Goal: Task Accomplishment & Management: Manage account settings

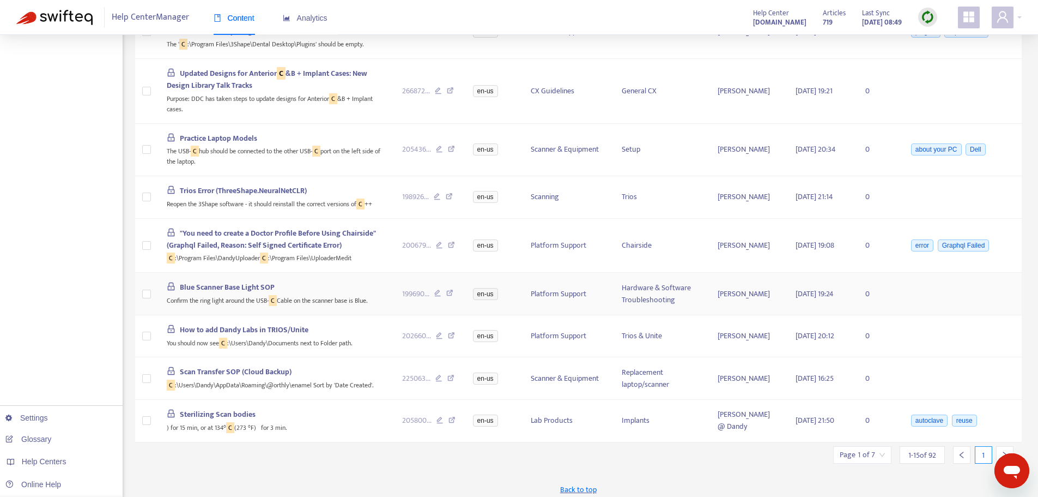
scroll to position [507, 0]
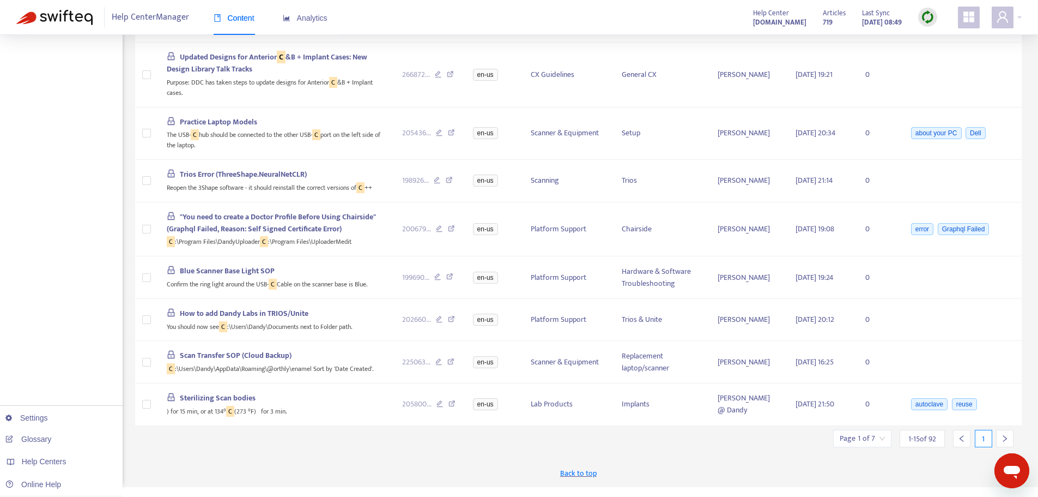
click at [1008, 442] on icon "right" at bounding box center [1005, 438] width 8 height 8
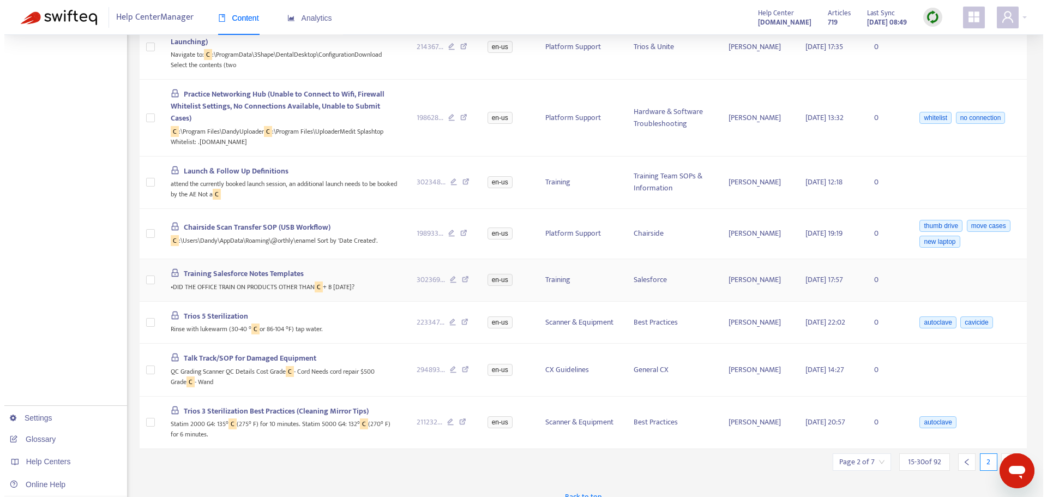
scroll to position [590, 0]
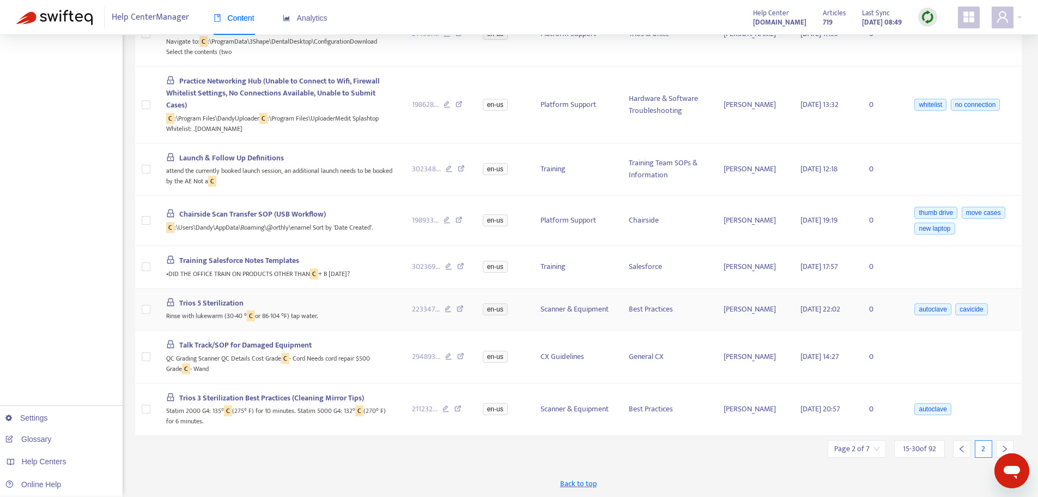
click at [268, 309] on div "Rinse with lukewarm (30-40 ° C or 86-104 °F) tap water." at bounding box center [280, 315] width 228 height 13
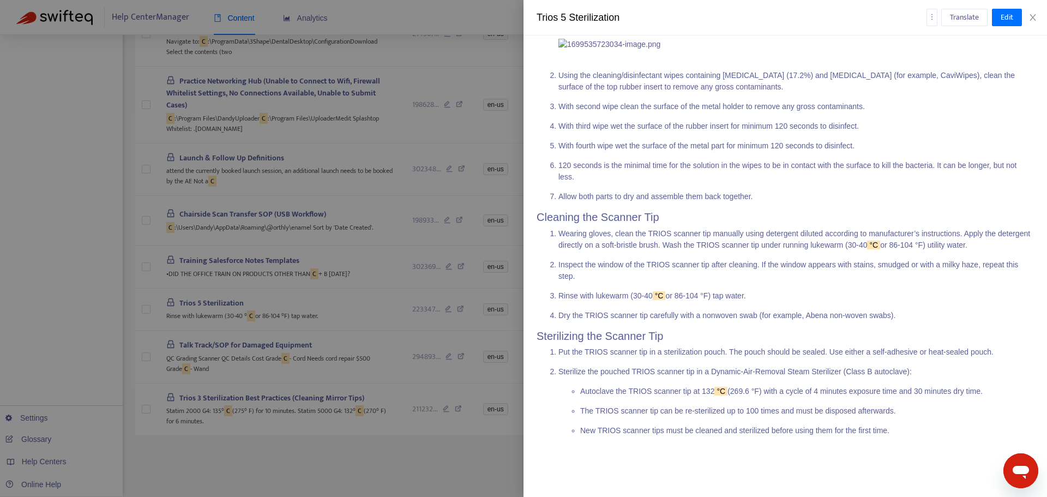
scroll to position [914, 0]
drag, startPoint x: 925, startPoint y: 242, endPoint x: 959, endPoint y: 249, distance: 34.4
click at [959, 249] on p "Wearing gloves, clean the TRIOS scanner tip manually using detergent diluted ac…" at bounding box center [795, 239] width 475 height 23
drag, startPoint x: 925, startPoint y: 245, endPoint x: 957, endPoint y: 250, distance: 32.5
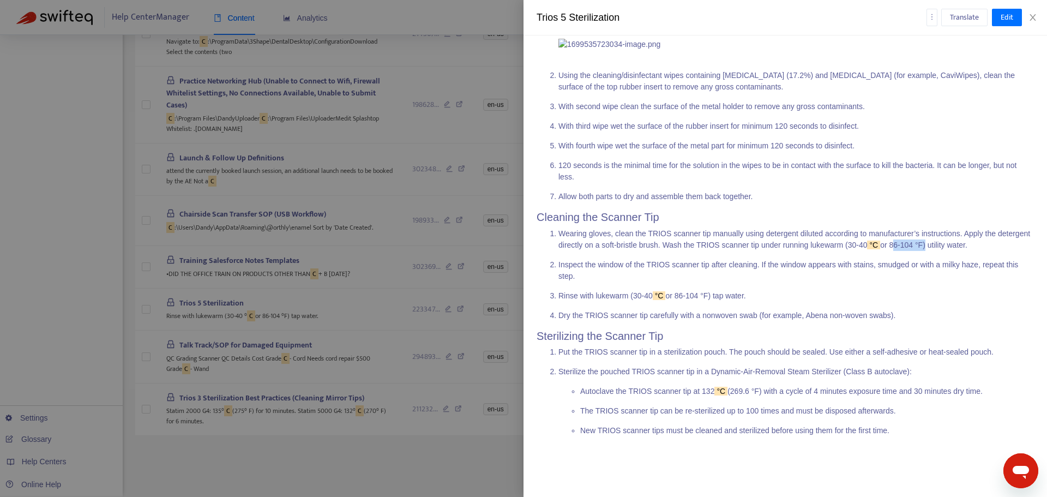
click at [957, 250] on p "Wearing gloves, clean the TRIOS scanner tip manually using detergent diluted ac…" at bounding box center [795, 239] width 475 height 23
copy p "86-104 °F"
click at [1034, 15] on icon "close" at bounding box center [1032, 17] width 6 height 7
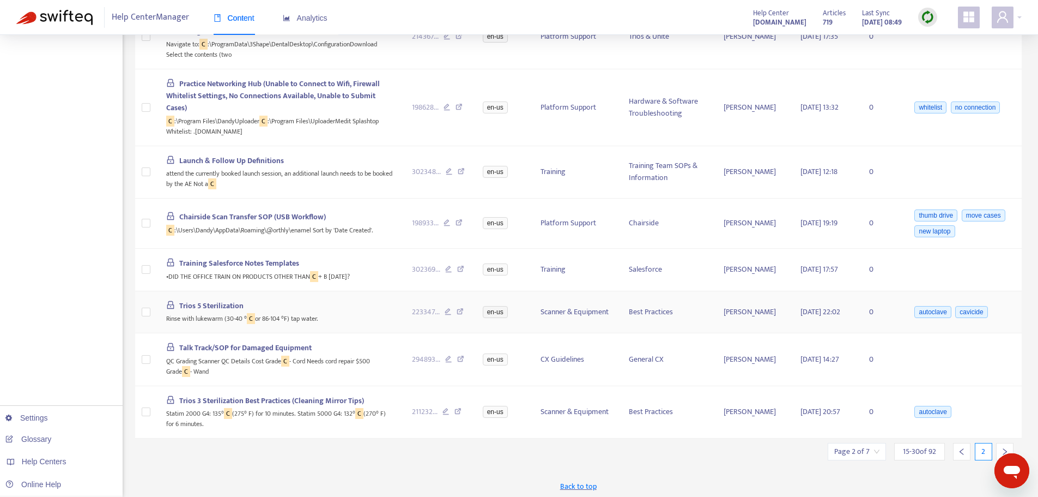
scroll to position [590, 0]
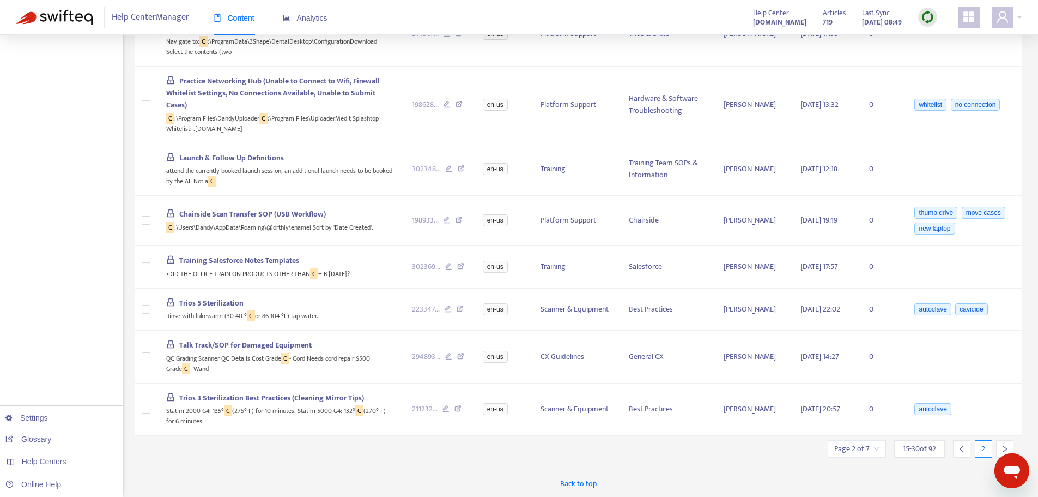
click at [1003, 451] on icon "right" at bounding box center [1005, 448] width 4 height 7
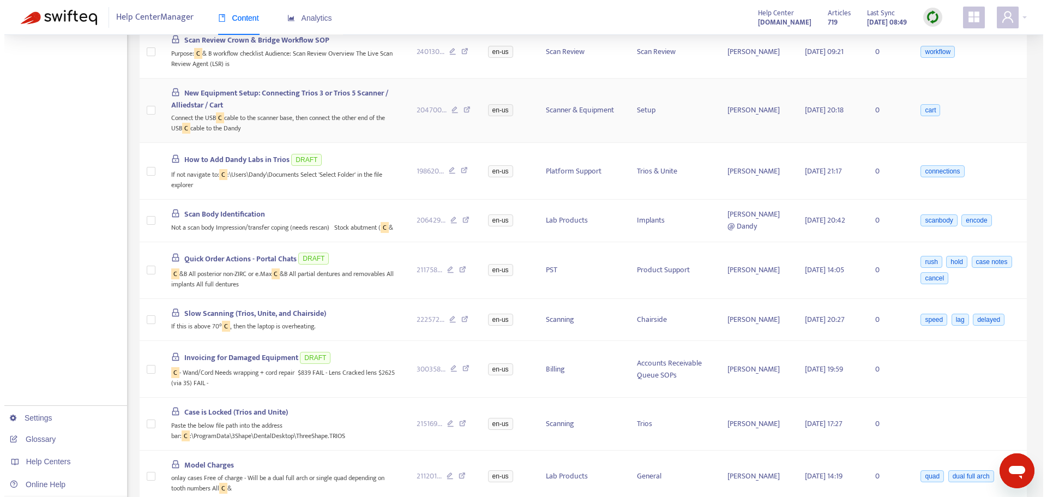
scroll to position [491, 0]
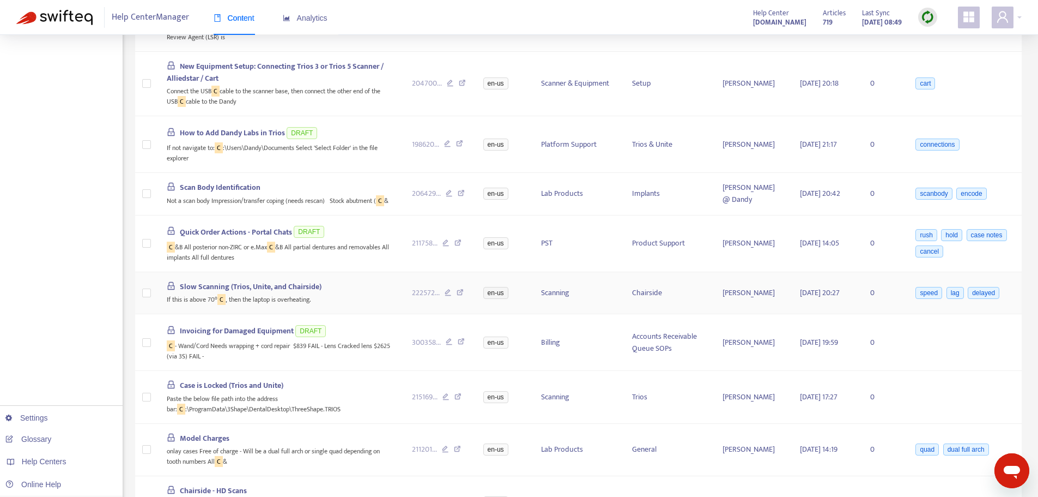
click at [225, 289] on span "Slow Scanning (Trios, Unite, and Chairside)" at bounding box center [251, 286] width 142 height 13
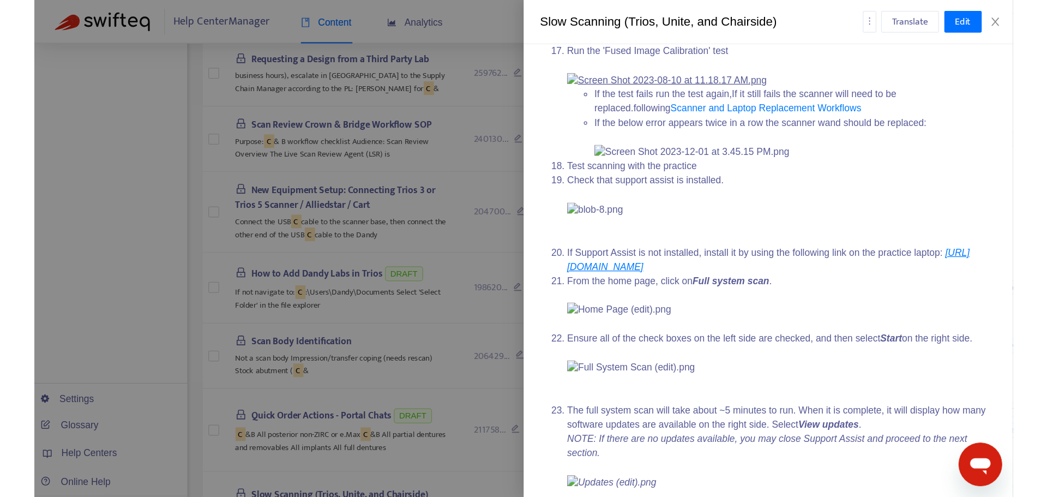
scroll to position [1733, 0]
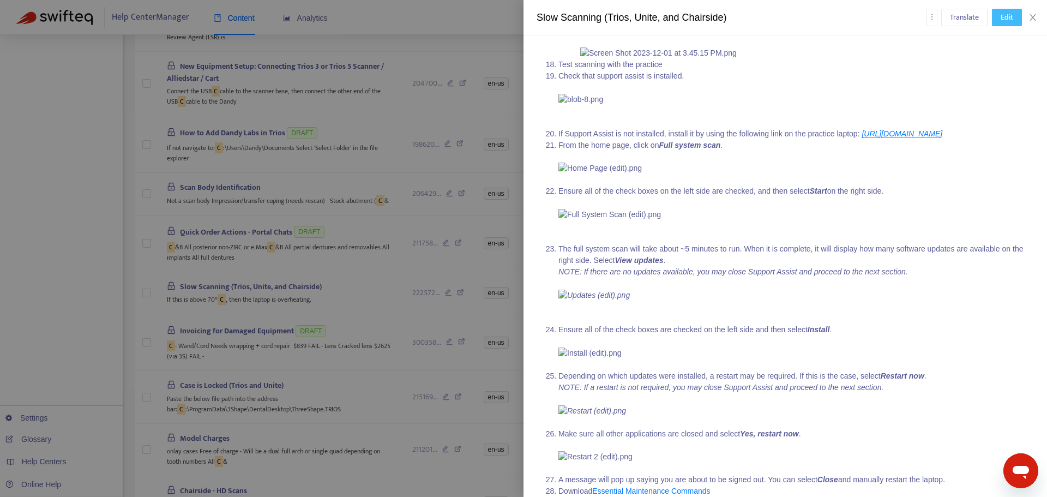
click at [1008, 17] on span "Edit" at bounding box center [1006, 17] width 13 height 12
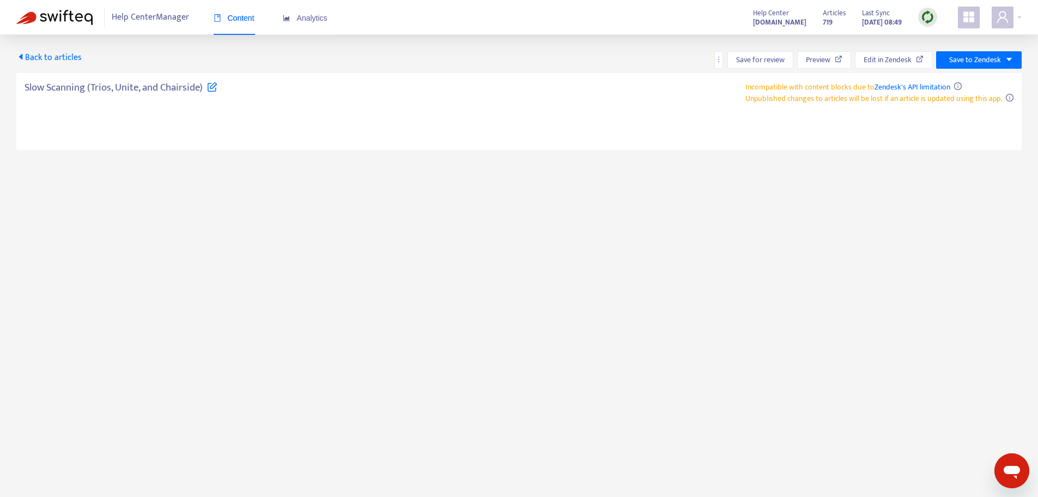
type textarea "**********"
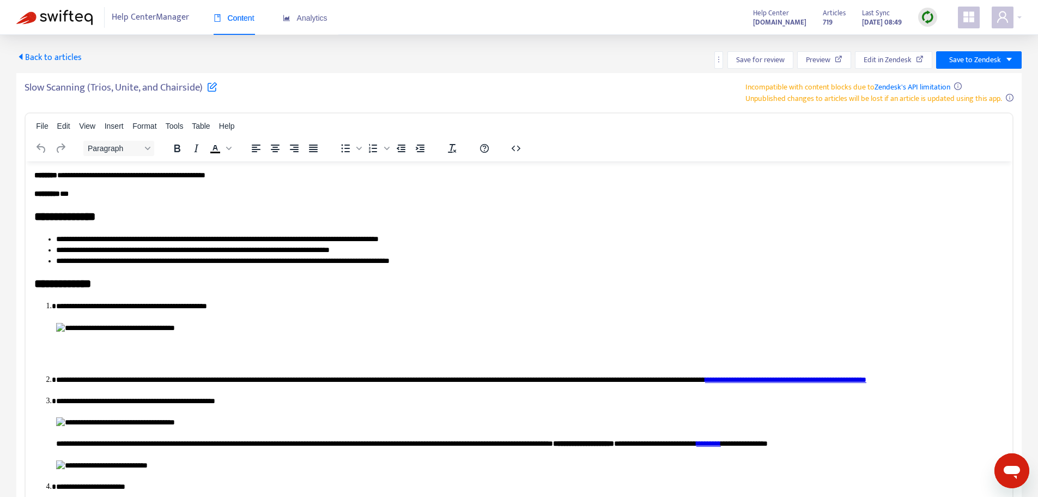
click at [36, 55] on span "Back to articles" at bounding box center [48, 57] width 65 height 15
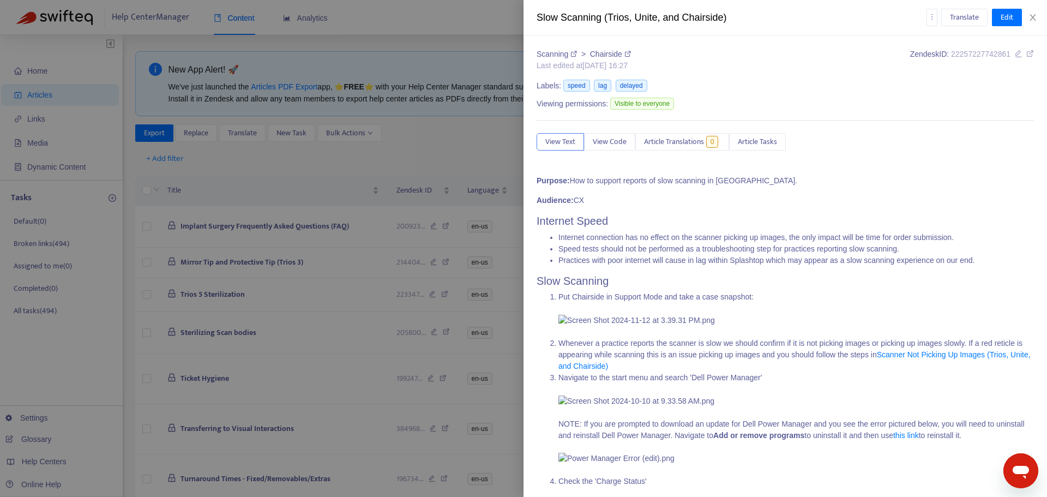
type input "**"
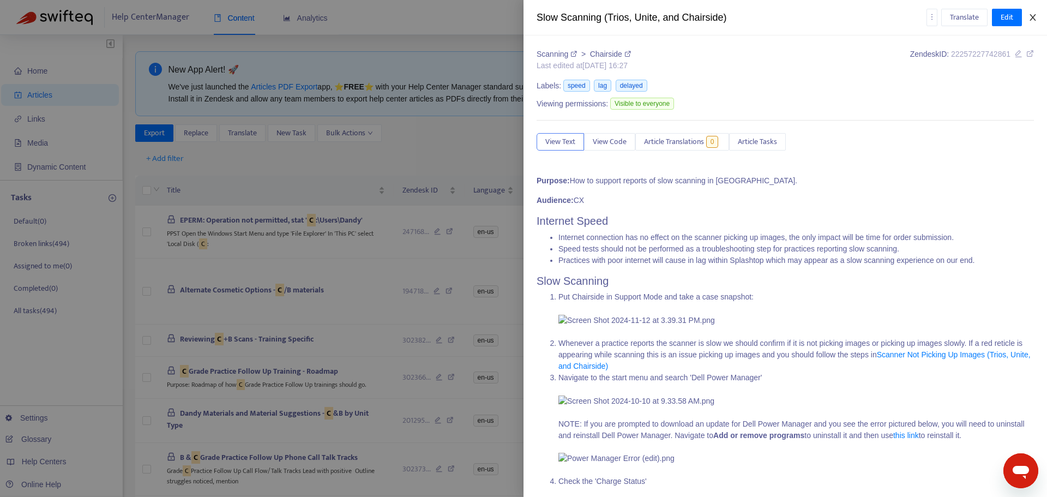
click at [1038, 15] on div "Slow Scanning (Trios, Unite, and Chairside) Translate Edit" at bounding box center [784, 17] width 523 height 35
click at [1035, 14] on icon "close" at bounding box center [1032, 17] width 9 height 9
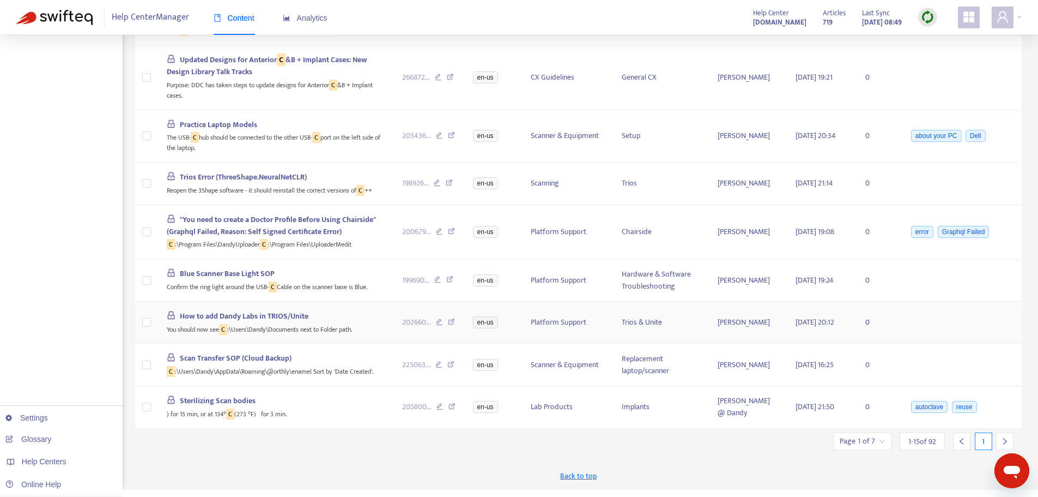
scroll to position [507, 0]
click at [1002, 444] on div at bounding box center [1004, 438] width 17 height 17
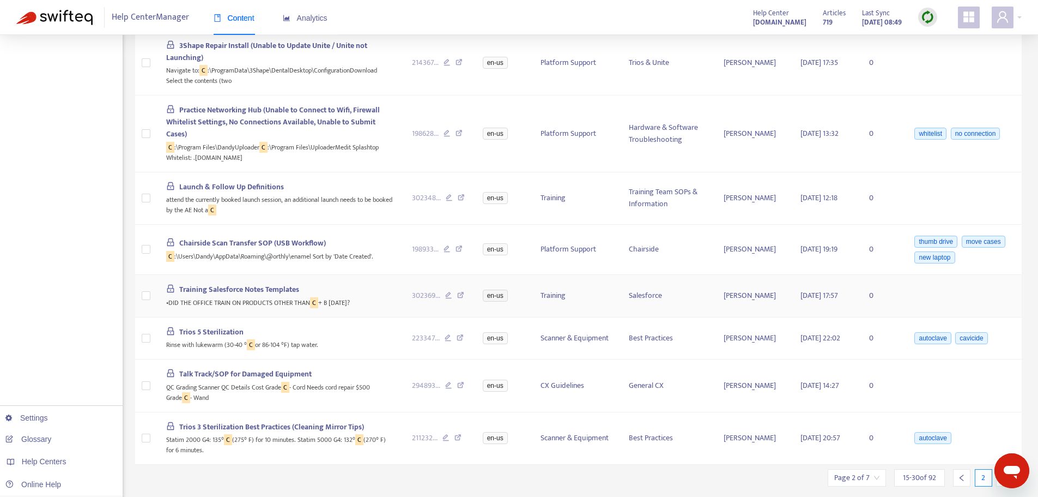
scroll to position [590, 0]
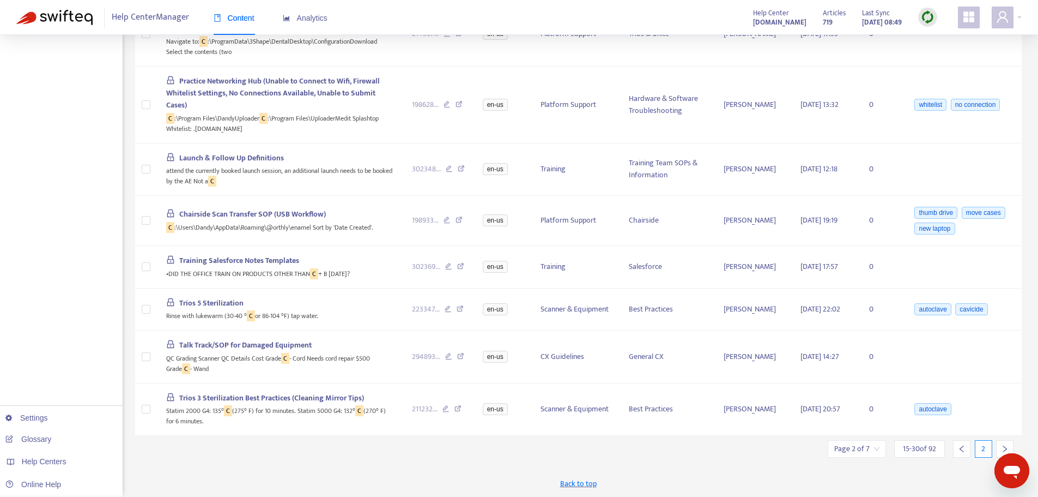
click at [1004, 446] on icon "right" at bounding box center [1005, 448] width 4 height 7
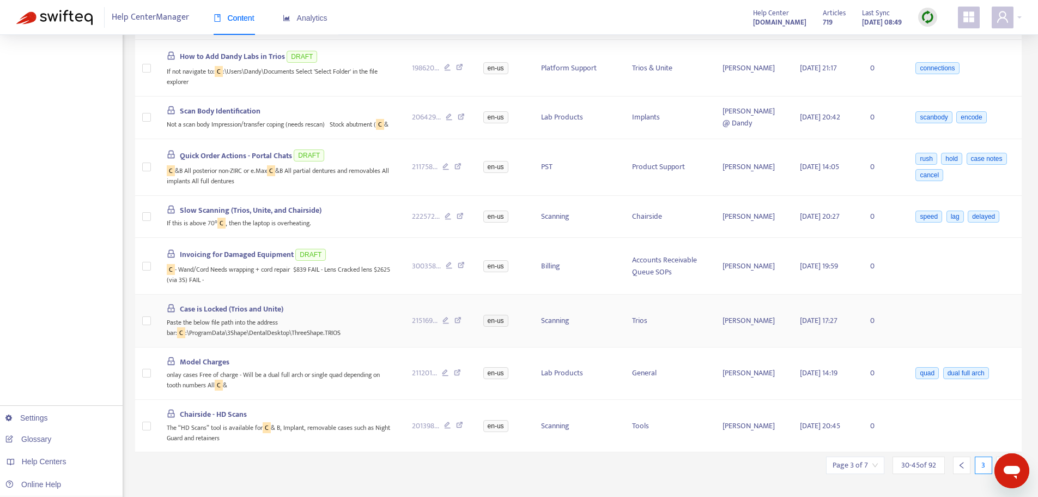
scroll to position [583, 0]
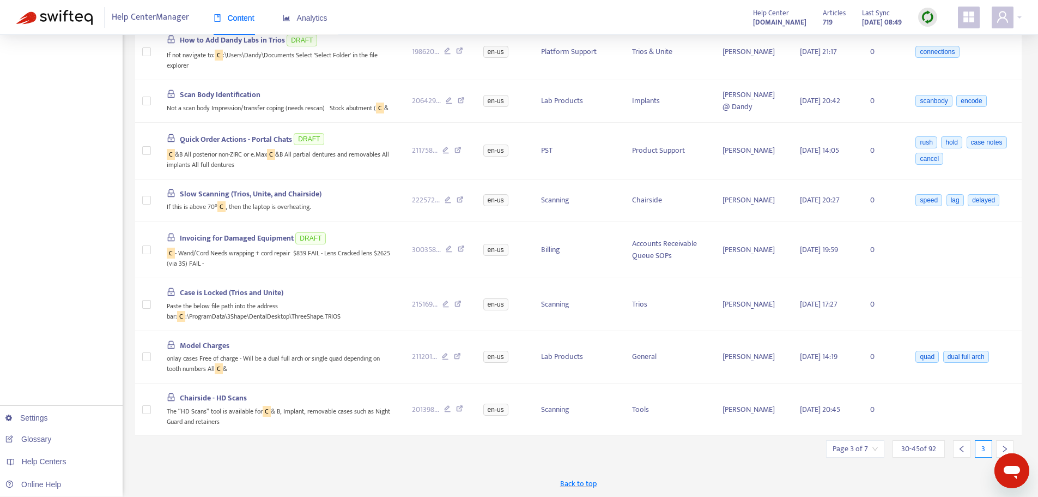
click at [1008, 449] on icon "right" at bounding box center [1005, 449] width 8 height 8
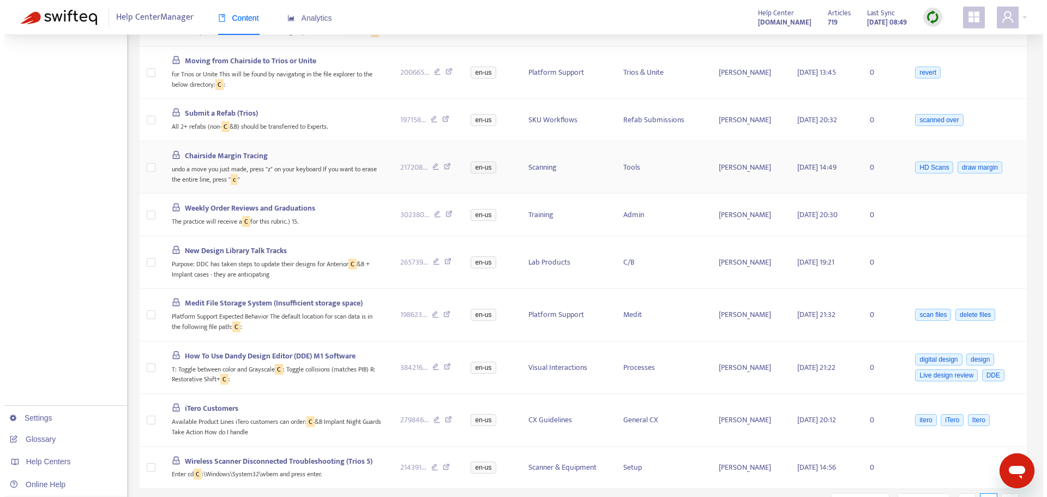
scroll to position [491, 0]
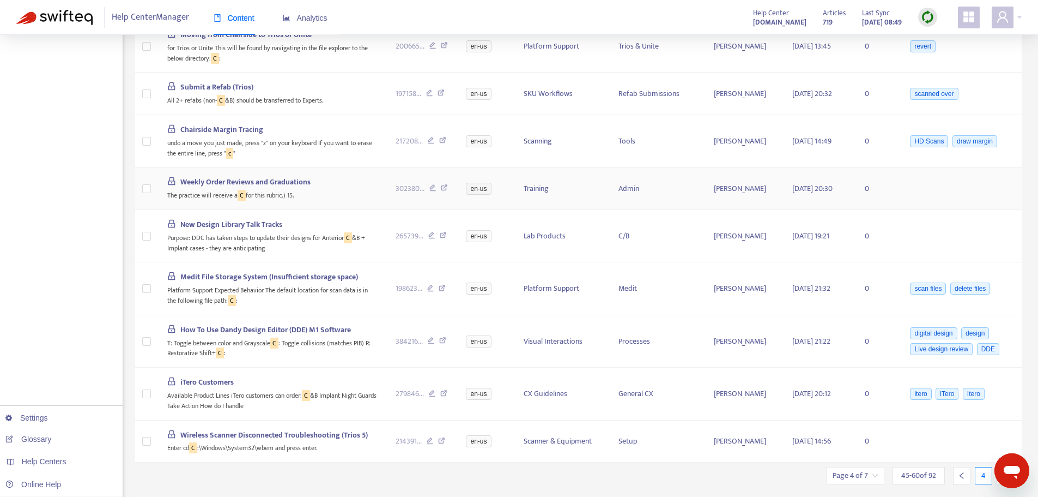
click at [275, 188] on span "Weekly Order Reviews and Graduations" at bounding box center [245, 182] width 130 height 13
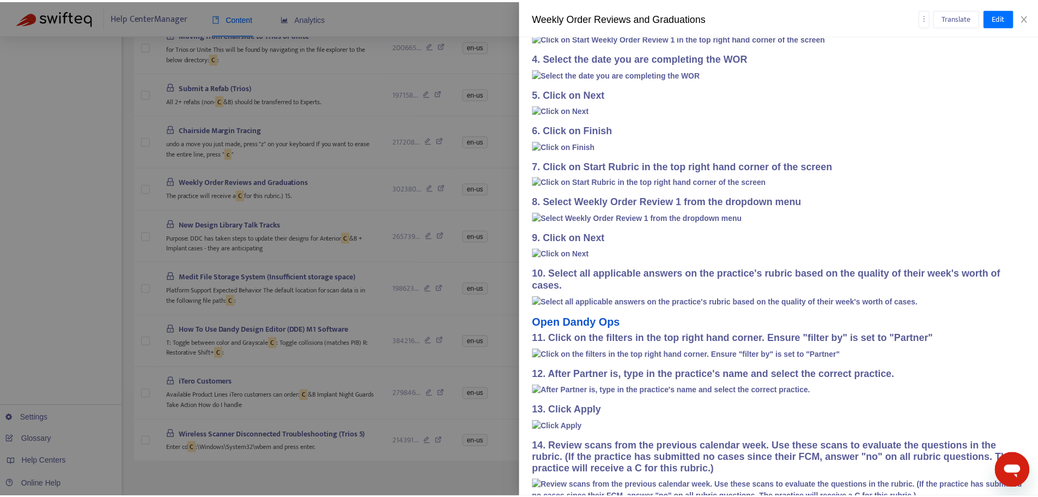
scroll to position [327, 0]
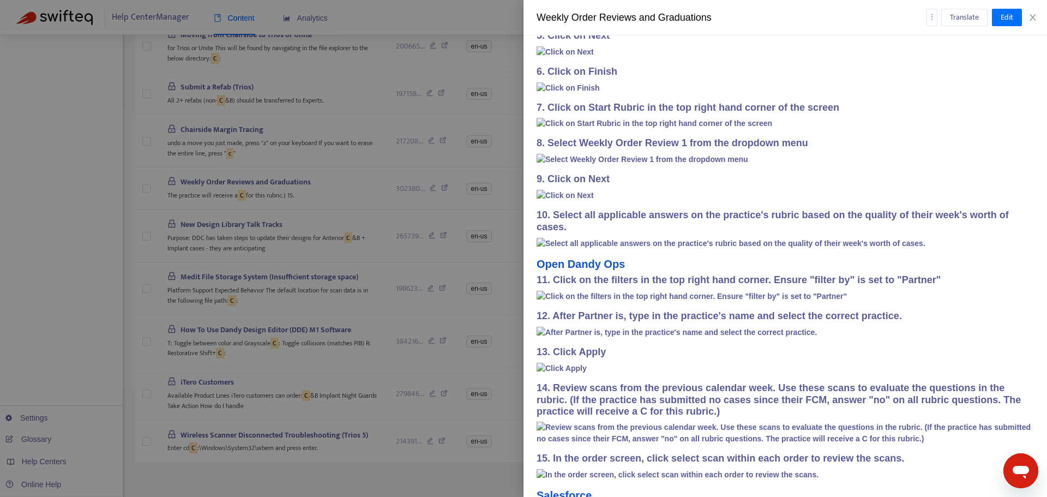
click at [1031, 11] on div "Translate Edit" at bounding box center [980, 17] width 108 height 17
click at [1031, 13] on button "Close" at bounding box center [1032, 18] width 15 height 10
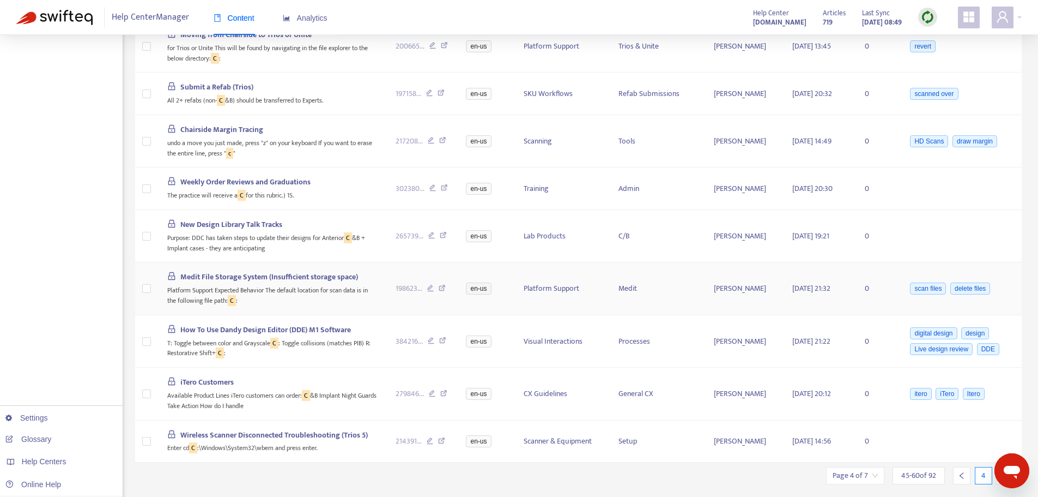
scroll to position [528, 0]
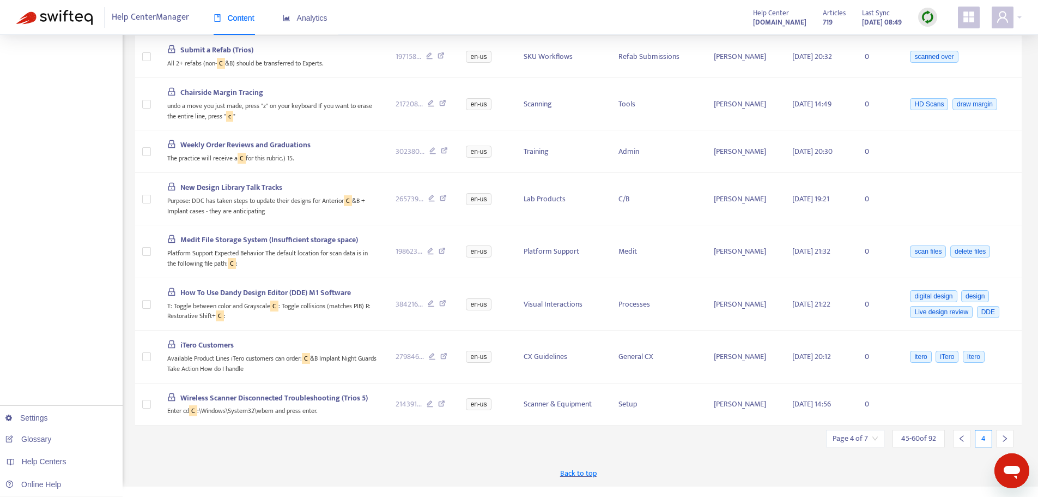
click at [1008, 442] on icon "right" at bounding box center [1005, 438] width 8 height 8
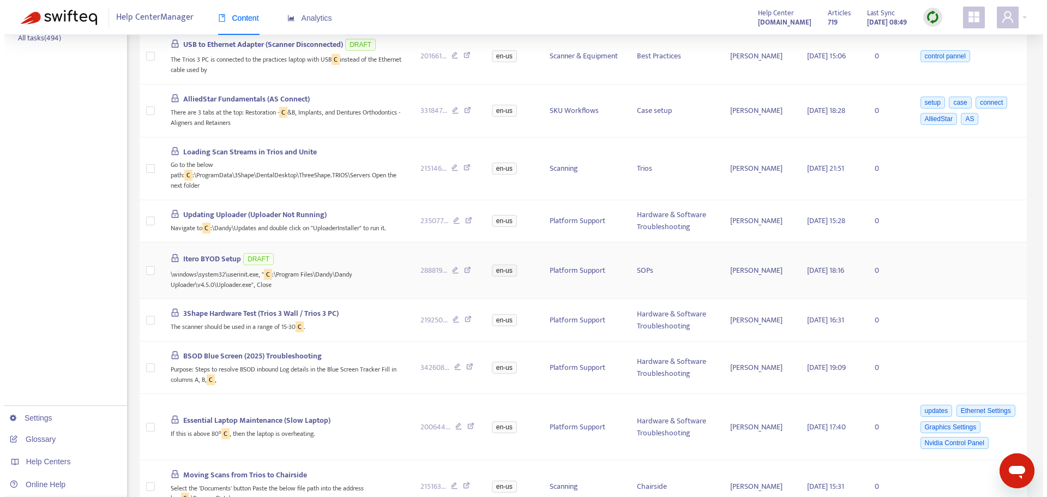
scroll to position [327, 0]
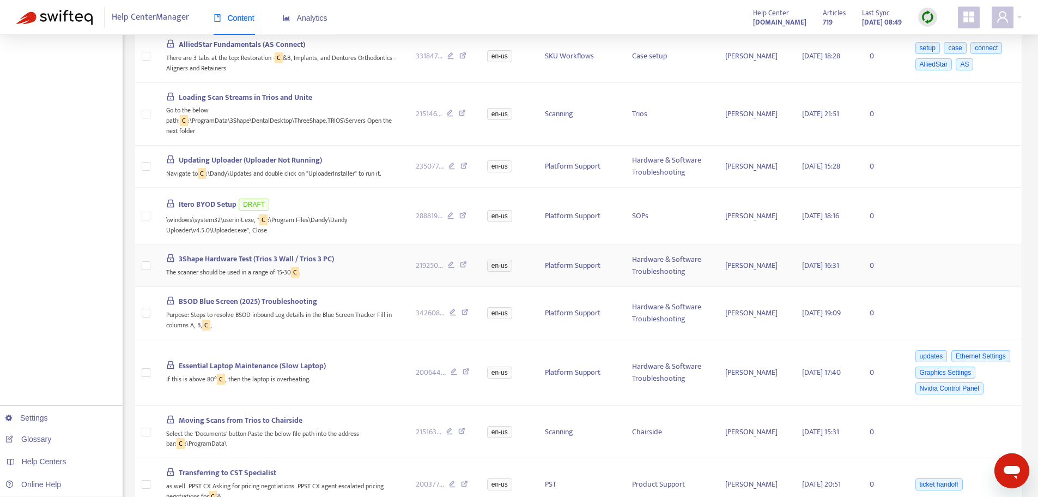
click at [235, 264] on span "3Shape Hardware Test (Trios 3 Wall / Trios 3 PC)" at bounding box center [256, 258] width 155 height 13
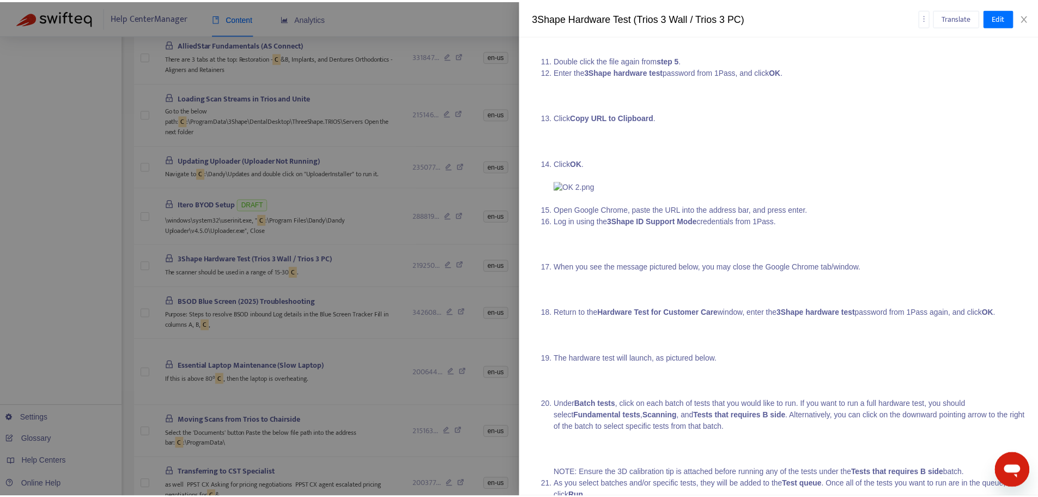
scroll to position [7740, 0]
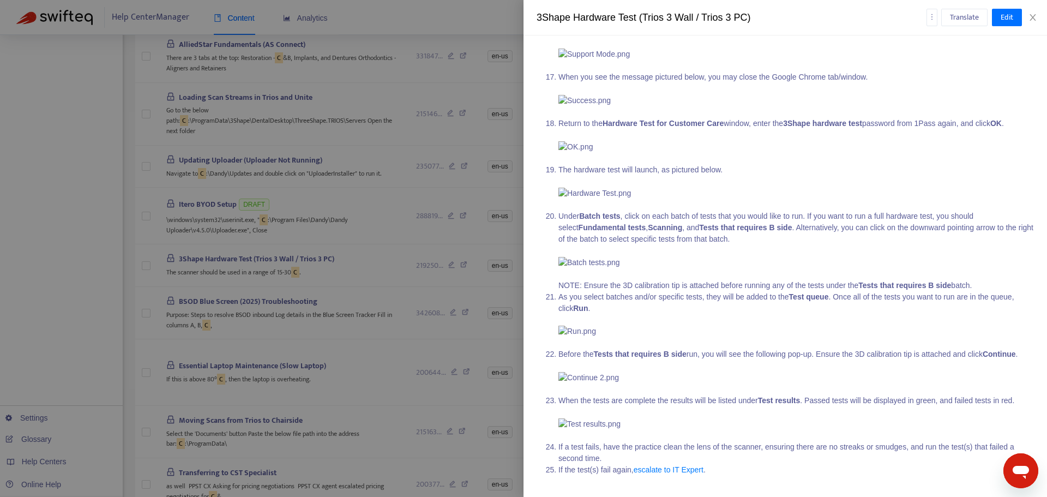
click at [1030, 11] on div "Translate Edit" at bounding box center [980, 17] width 108 height 17
click at [1033, 14] on icon "close" at bounding box center [1032, 17] width 9 height 9
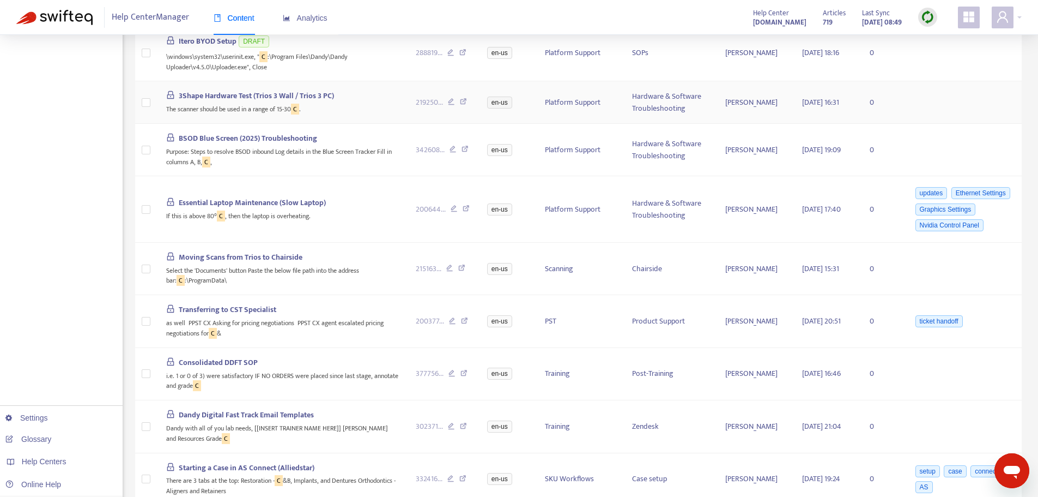
scroll to position [491, 0]
